Goal: Task Accomplishment & Management: Use online tool/utility

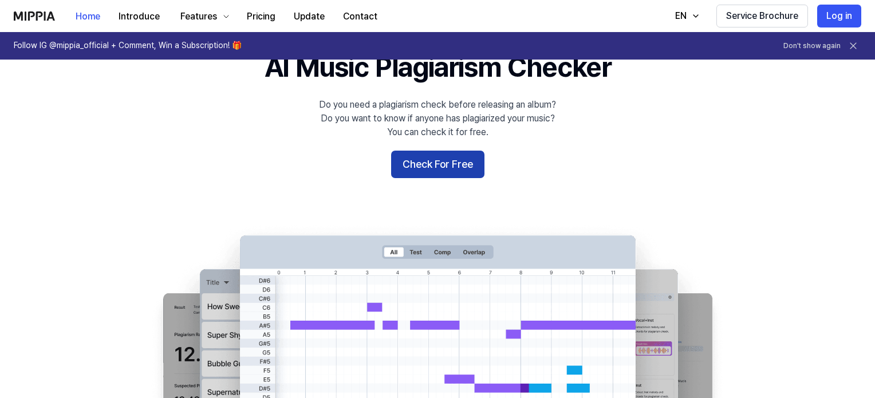
click at [438, 166] on button "Check For Free" at bounding box center [437, 164] width 93 height 27
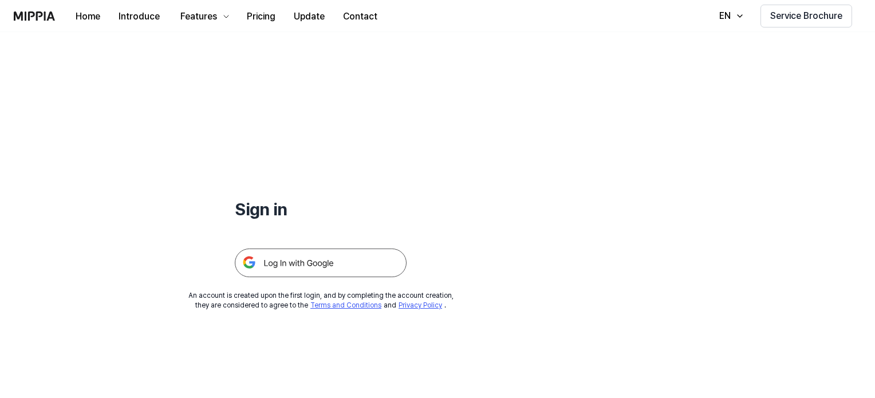
click at [307, 271] on img at bounding box center [321, 262] width 172 height 29
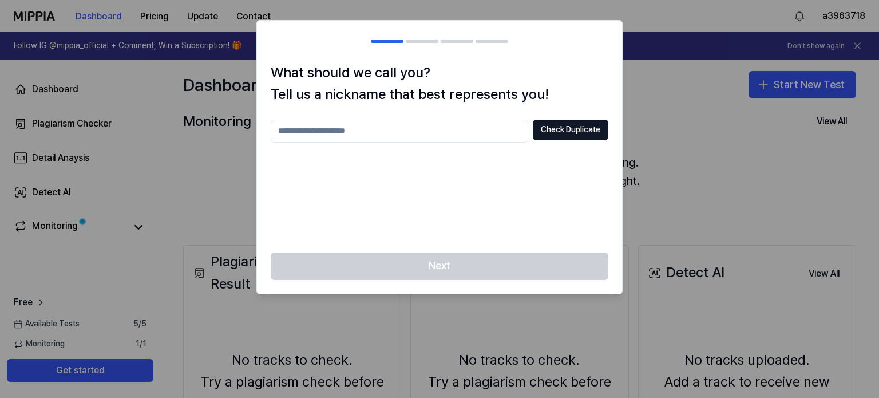
click at [419, 133] on input "text" at bounding box center [400, 131] width 258 height 23
click at [554, 125] on button "Check Duplicate" at bounding box center [571, 130] width 76 height 21
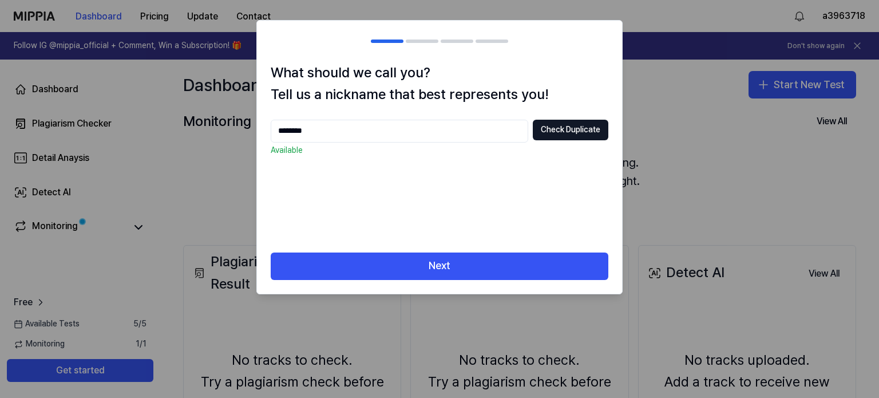
drag, startPoint x: 344, startPoint y: 133, endPoint x: 286, endPoint y: 129, distance: 58.0
click at [286, 129] on input "********" at bounding box center [400, 131] width 258 height 23
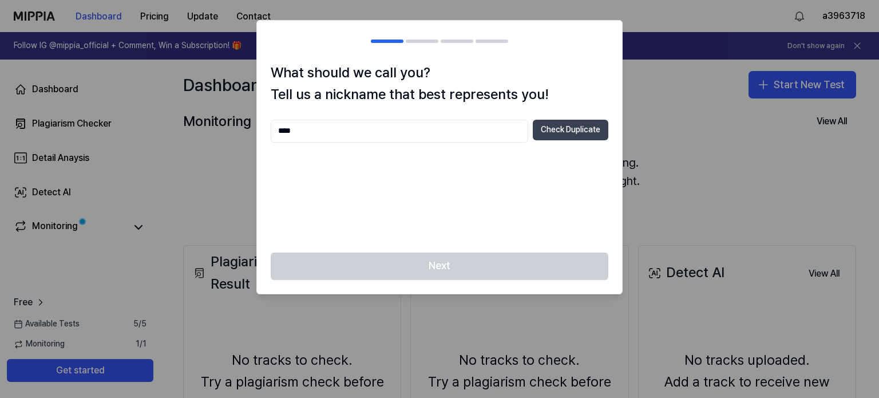
type input "****"
click at [562, 128] on button "Check Duplicate" at bounding box center [571, 130] width 76 height 21
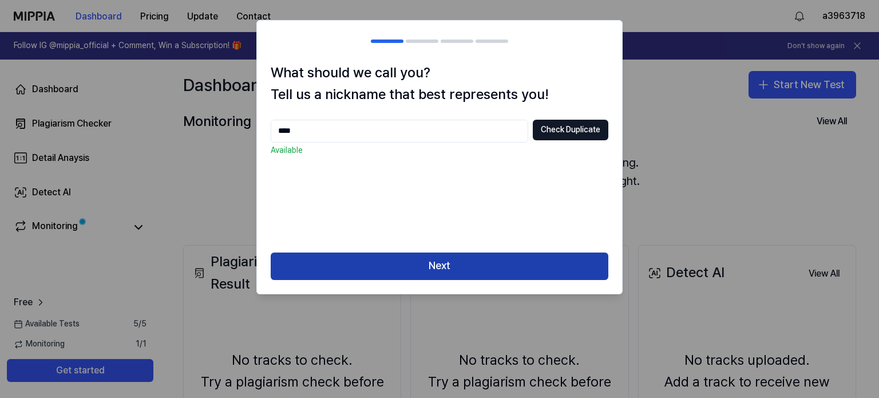
click at [443, 271] on button "Next" at bounding box center [440, 265] width 338 height 27
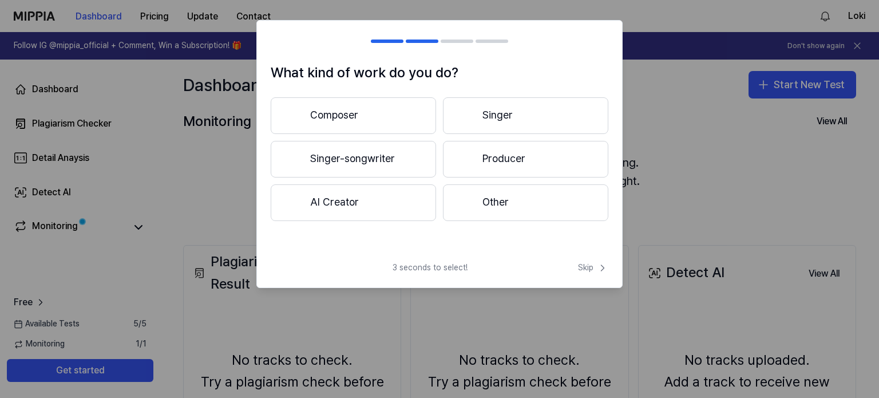
click at [484, 192] on button "Other" at bounding box center [525, 202] width 165 height 37
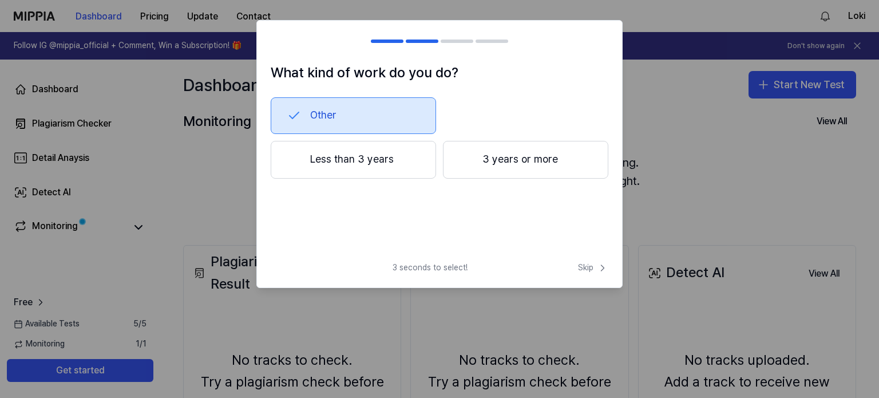
click at [401, 160] on button "Less than 3 years" at bounding box center [353, 160] width 165 height 38
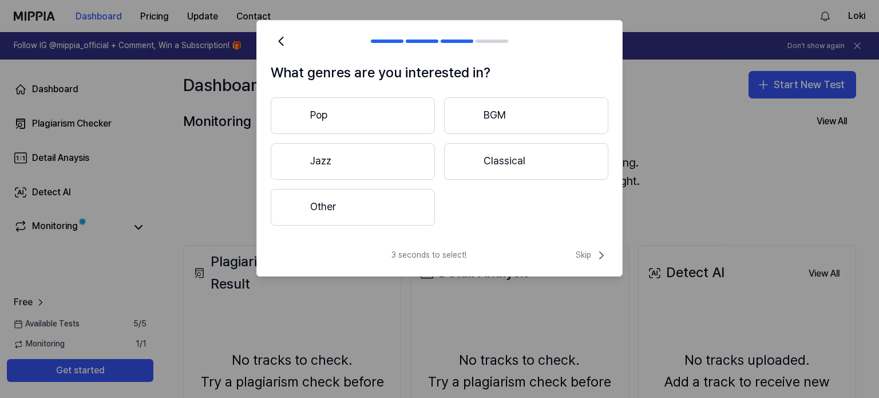
click at [396, 195] on button "Other" at bounding box center [353, 207] width 164 height 37
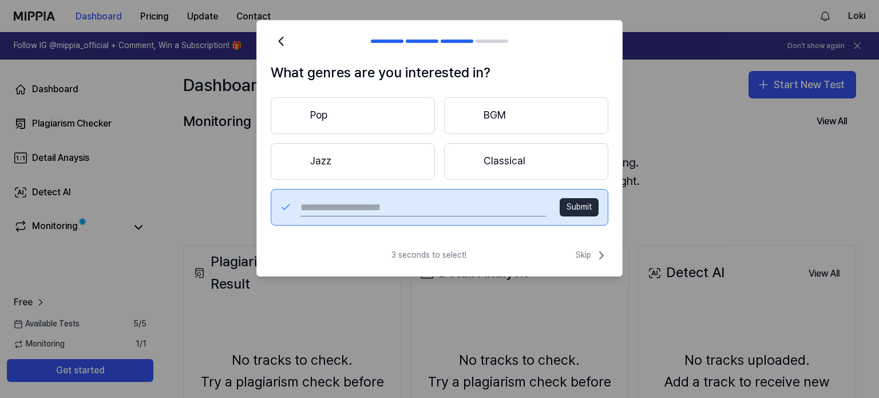
click at [570, 208] on button "Submit" at bounding box center [579, 207] width 39 height 18
click at [389, 202] on input "text" at bounding box center [424, 207] width 246 height 18
type input "**"
click at [564, 210] on button "Submit" at bounding box center [579, 207] width 39 height 18
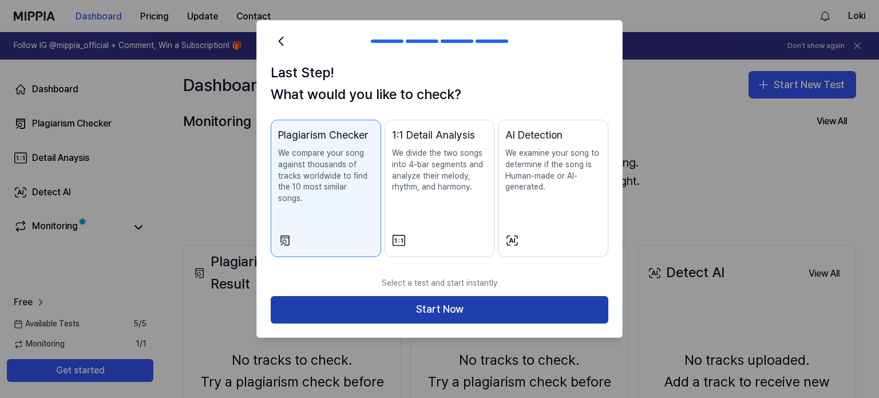
click at [378, 305] on button "Start Now" at bounding box center [440, 309] width 338 height 27
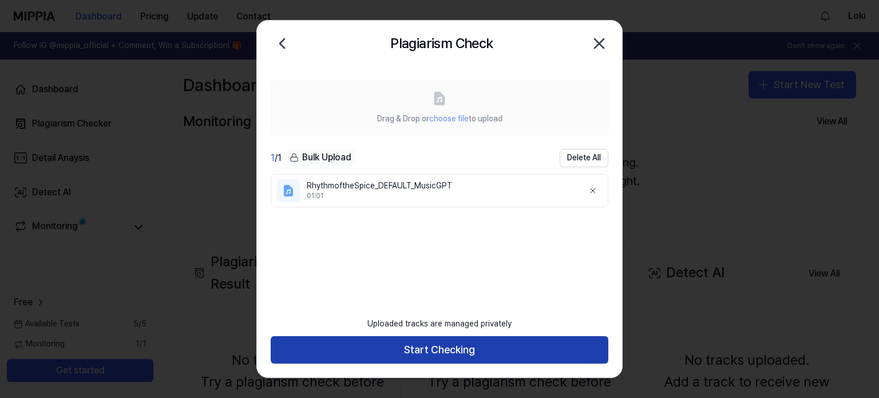
click at [429, 350] on button "Start Checking" at bounding box center [440, 349] width 338 height 27
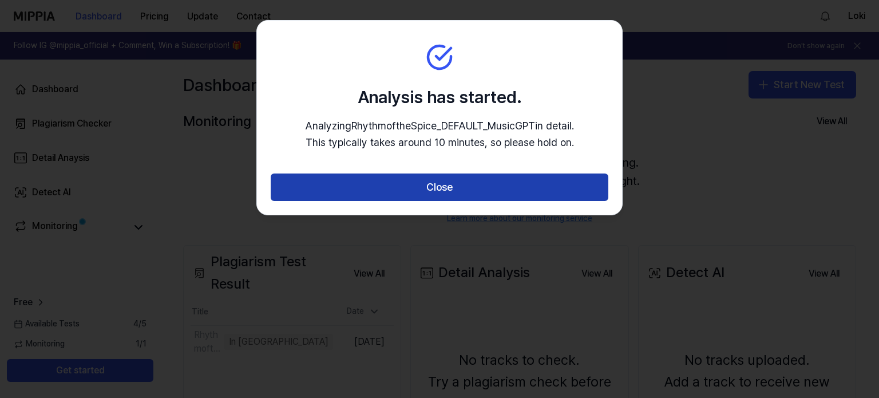
click at [399, 188] on button "Close" at bounding box center [440, 186] width 338 height 27
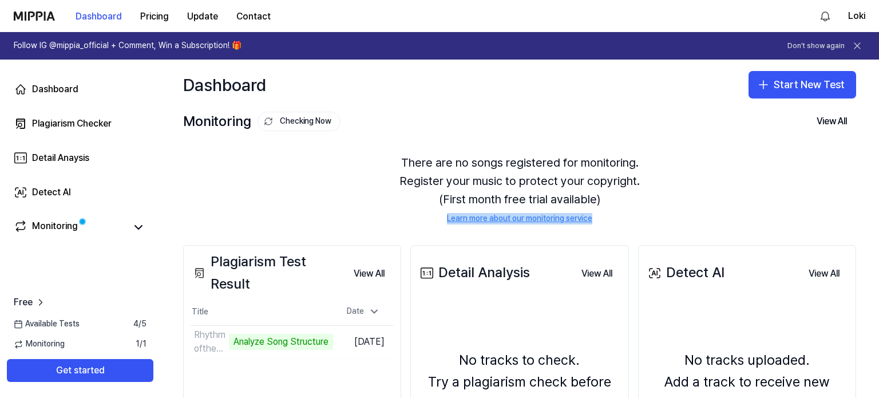
drag, startPoint x: 215, startPoint y: 216, endPoint x: 266, endPoint y: 230, distance: 52.9
click at [266, 226] on div "Plagiarism Test Result View All Plagiarism Test Result Title Date RhythmoftheSp…" at bounding box center [519, 389] width 719 height 335
click at [273, 288] on div "Plagiarism Test Result" at bounding box center [268, 273] width 154 height 44
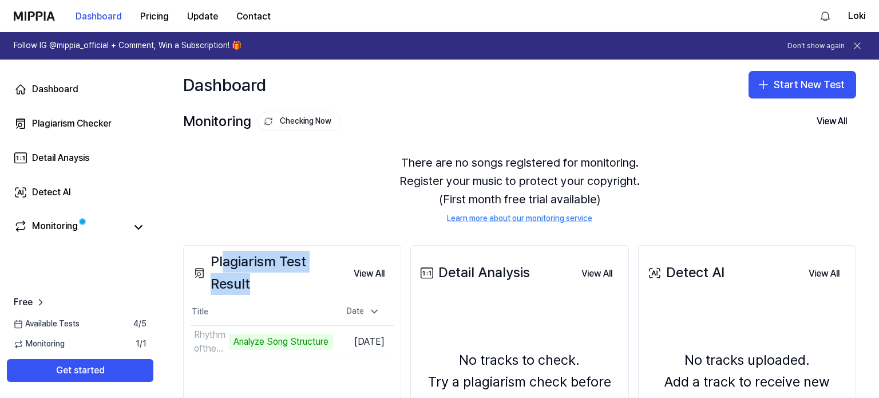
drag, startPoint x: 264, startPoint y: 290, endPoint x: 222, endPoint y: 269, distance: 46.8
click at [222, 269] on div "Plagiarism Test Result" at bounding box center [268, 273] width 154 height 44
drag, startPoint x: 212, startPoint y: 265, endPoint x: 250, endPoint y: 268, distance: 38.5
click at [241, 268] on div "Plagiarism Test Result" at bounding box center [268, 273] width 154 height 44
click at [275, 268] on div "Plagiarism Test Result" at bounding box center [268, 273] width 154 height 44
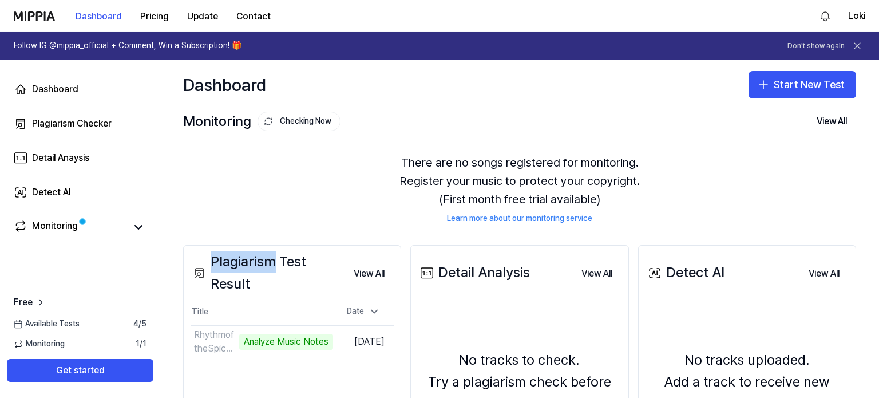
drag, startPoint x: 273, startPoint y: 267, endPoint x: 211, endPoint y: 259, distance: 62.9
click at [211, 259] on div "Plagiarism Test Result" at bounding box center [268, 273] width 154 height 44
copy div "Plagiarism"
click at [271, 292] on div "Plagiarism Test Result" at bounding box center [268, 273] width 154 height 44
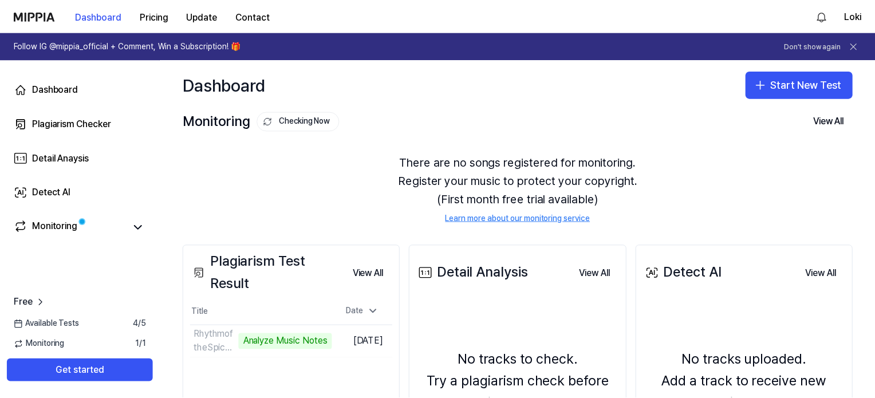
scroll to position [114, 0]
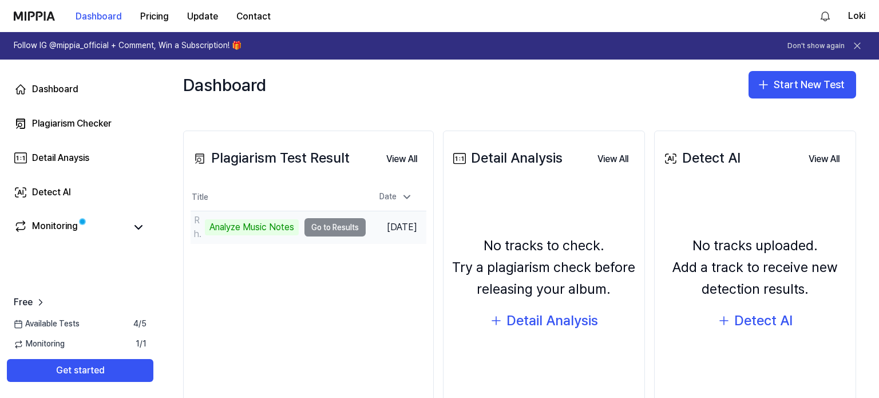
click at [338, 226] on td "RhythmoftheSpice_DEFAULT_MusicGPT Analyze Music Notes Go to Results" at bounding box center [278, 227] width 175 height 32
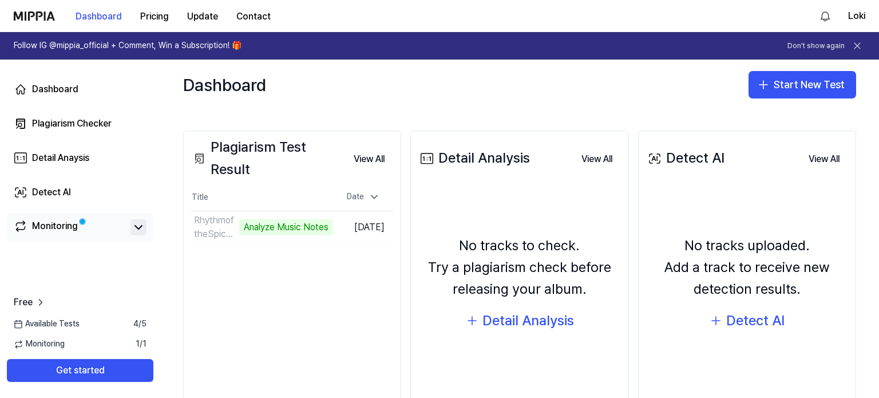
click at [145, 227] on button at bounding box center [139, 227] width 16 height 16
click at [306, 227] on button "Go to Results" at bounding box center [302, 227] width 61 height 18
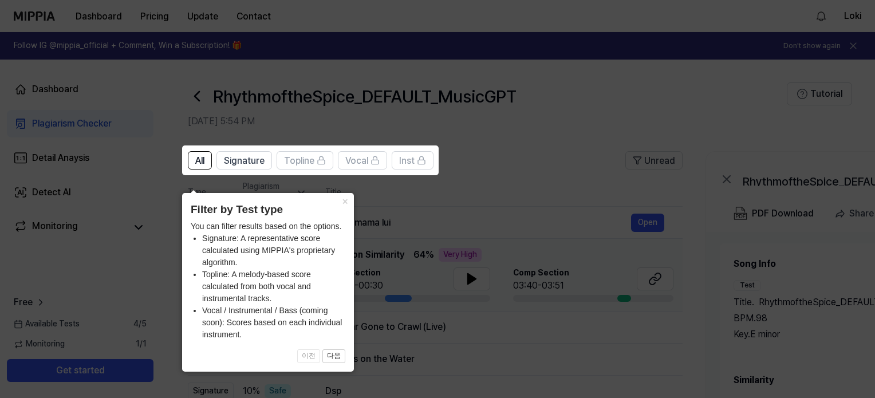
click at [270, 232] on div "× Filter by Test type You can filter results based on the options. Signature: A…" at bounding box center [268, 282] width 172 height 179
click at [204, 255] on li "Signature: A representative score calculated using MIPPIA's proprietary algorit…" at bounding box center [273, 250] width 143 height 36
click at [273, 318] on li "Vocal / Instrumental / Bass (coming soon): Scores based on each individual inst…" at bounding box center [273, 323] width 143 height 36
drag, startPoint x: 246, startPoint y: 244, endPoint x: 275, endPoint y: 244, distance: 28.6
click at [275, 244] on ul "Signature: A representative score calculated using MIPPIA's proprietary algorit…" at bounding box center [268, 286] width 155 height 108
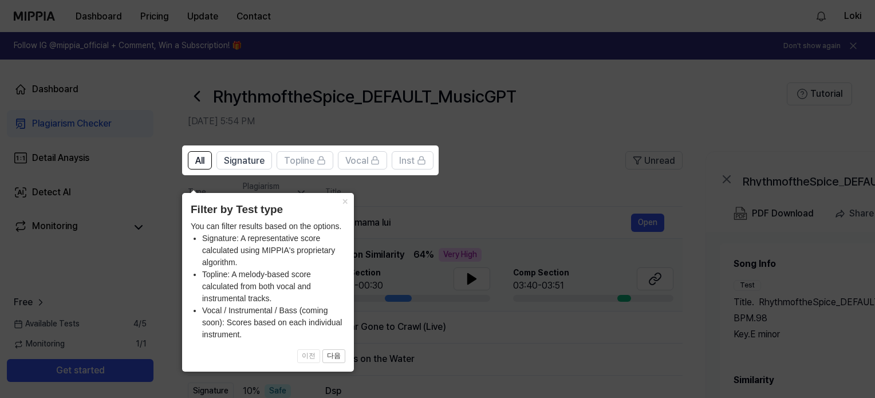
click at [288, 302] on li "Topline: A melody-based score calculated from both vocal and instrumental track…" at bounding box center [273, 286] width 143 height 36
drag, startPoint x: 267, startPoint y: 244, endPoint x: 286, endPoint y: 251, distance: 19.9
click at [284, 247] on li "Signature: A representative score calculated using MIPPIA's proprietary algorit…" at bounding box center [273, 250] width 143 height 36
click at [288, 309] on li "Vocal / Instrumental / Bass (coming soon): Scores based on each individual inst…" at bounding box center [273, 323] width 143 height 36
click at [509, 206] on icon at bounding box center [439, 199] width 879 height 398
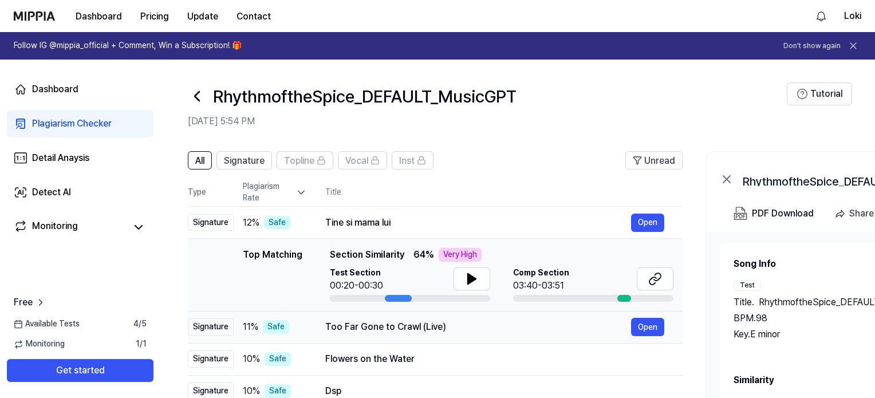
scroll to position [57, 0]
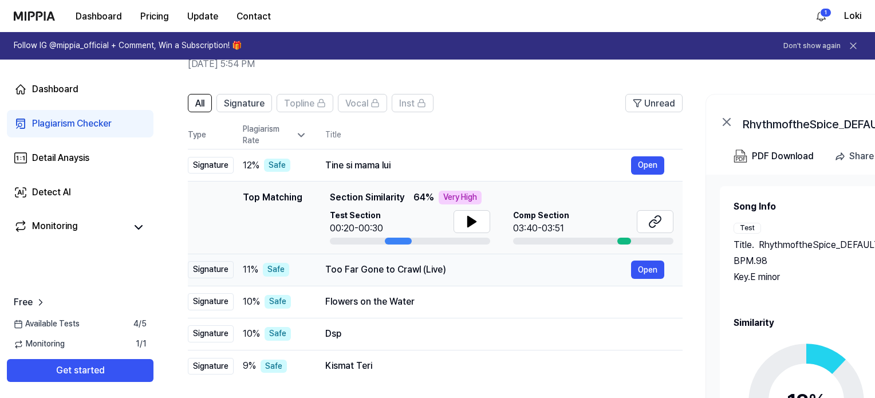
drag, startPoint x: 335, startPoint y: 276, endPoint x: 382, endPoint y: 274, distance: 47.6
click at [382, 274] on div "Too Far Gone to Crawl (Live) Open" at bounding box center [494, 269] width 339 height 18
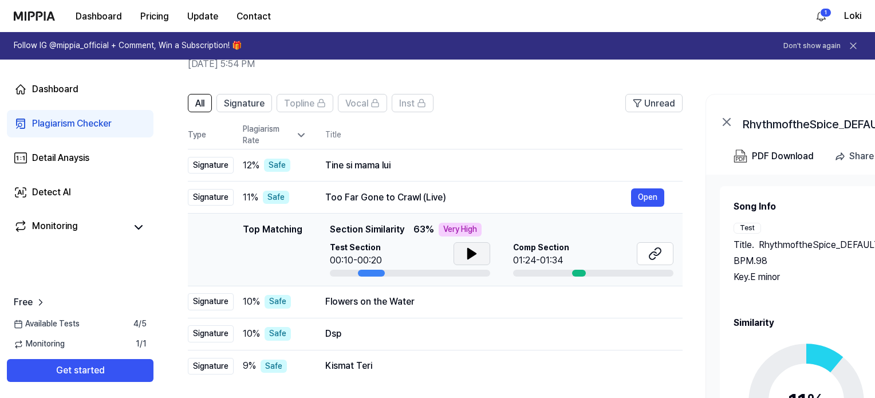
click at [476, 252] on icon at bounding box center [472, 254] width 14 height 14
click at [642, 196] on button "Open" at bounding box center [647, 197] width 33 height 18
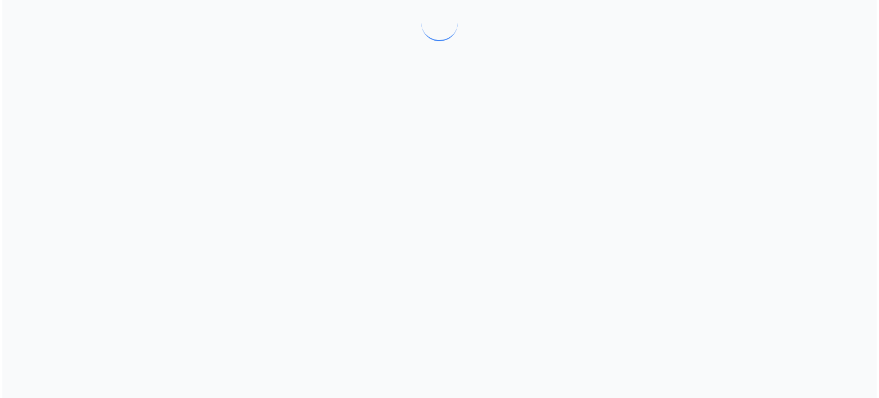
scroll to position [0, 0]
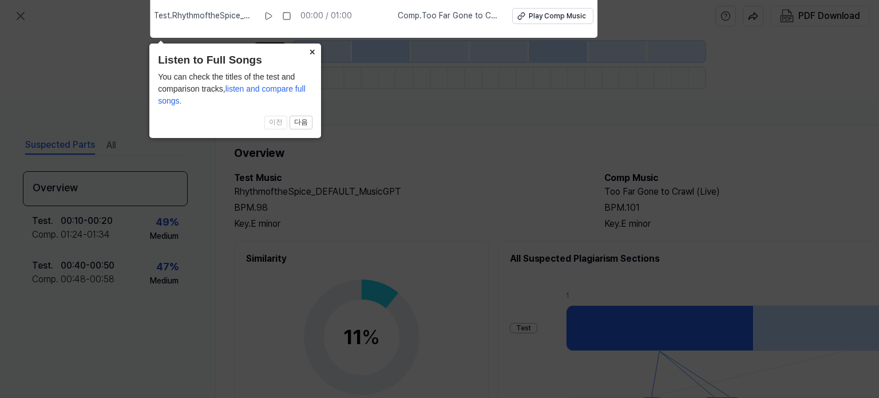
click at [313, 52] on button "×" at bounding box center [312, 52] width 18 height 16
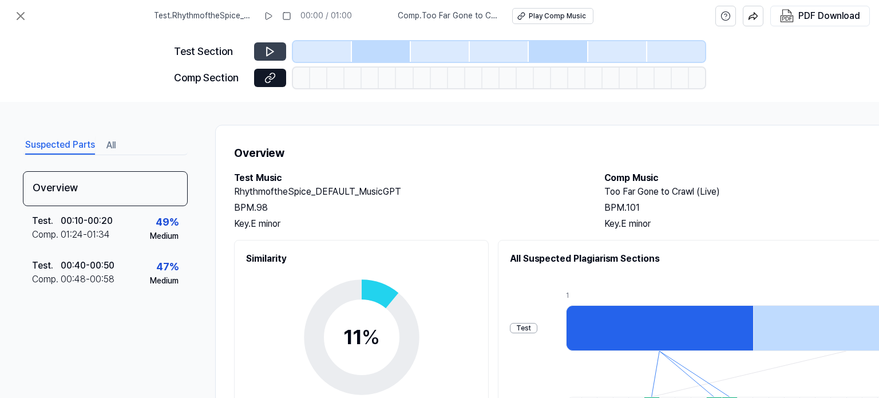
click at [269, 54] on icon at bounding box center [270, 52] width 7 height 9
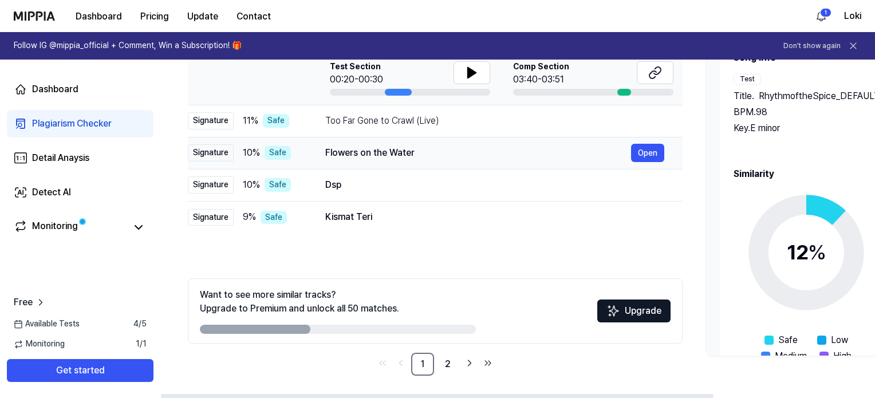
scroll to position [92, 0]
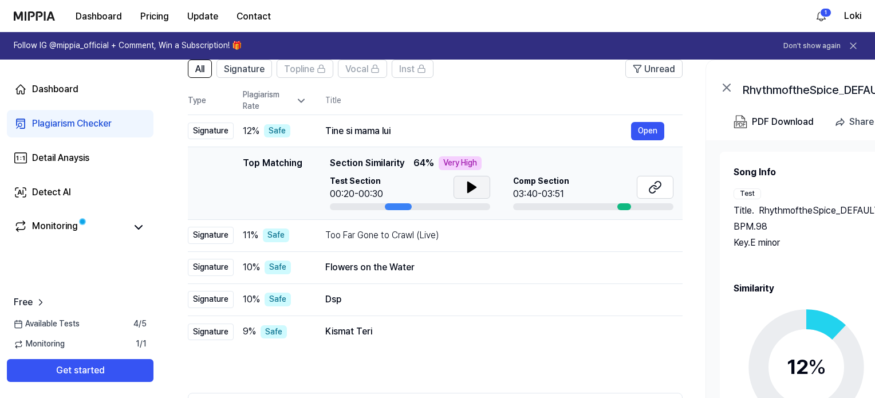
click at [477, 188] on icon at bounding box center [472, 187] width 14 height 14
click at [473, 189] on icon at bounding box center [474, 187] width 2 height 9
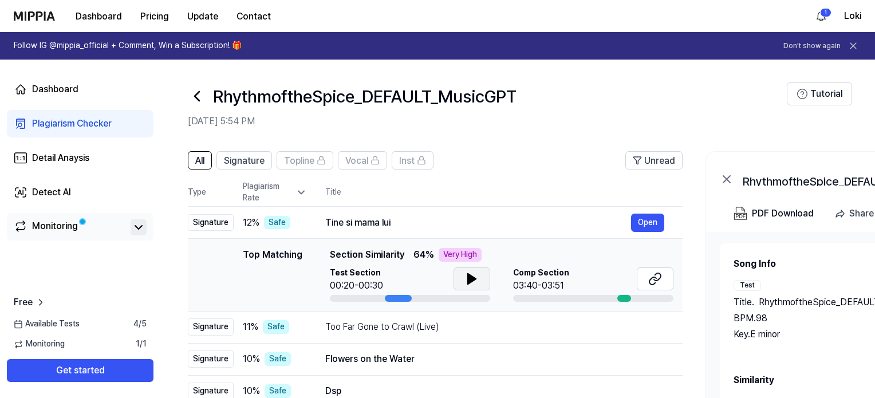
click at [135, 226] on icon at bounding box center [139, 227] width 14 height 14
